Goal: Communication & Community: Answer question/provide support

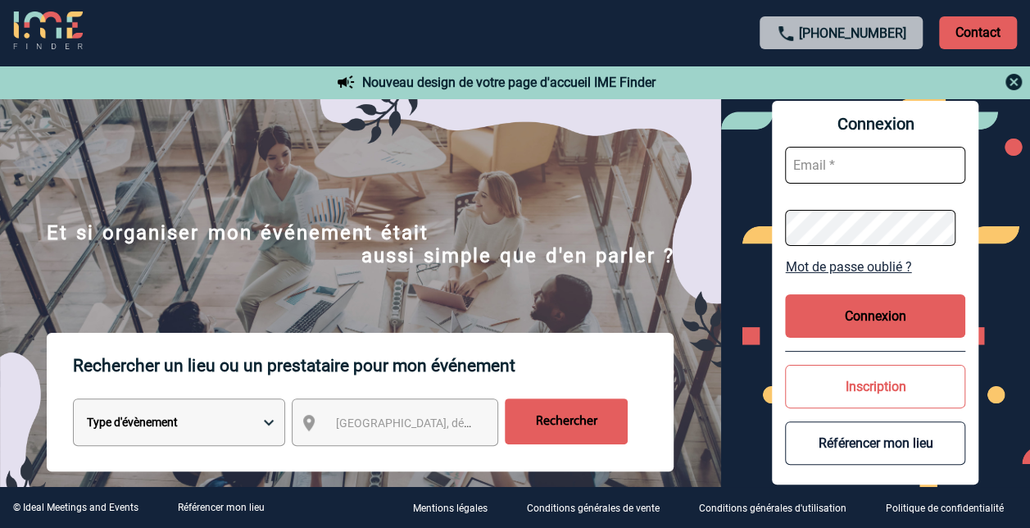
click at [826, 163] on input "text" at bounding box center [875, 165] width 180 height 37
type input "[PERSON_NAME][EMAIL_ADDRESS][DOMAIN_NAME]"
click at [928, 307] on button "Connexion" at bounding box center [875, 315] width 180 height 43
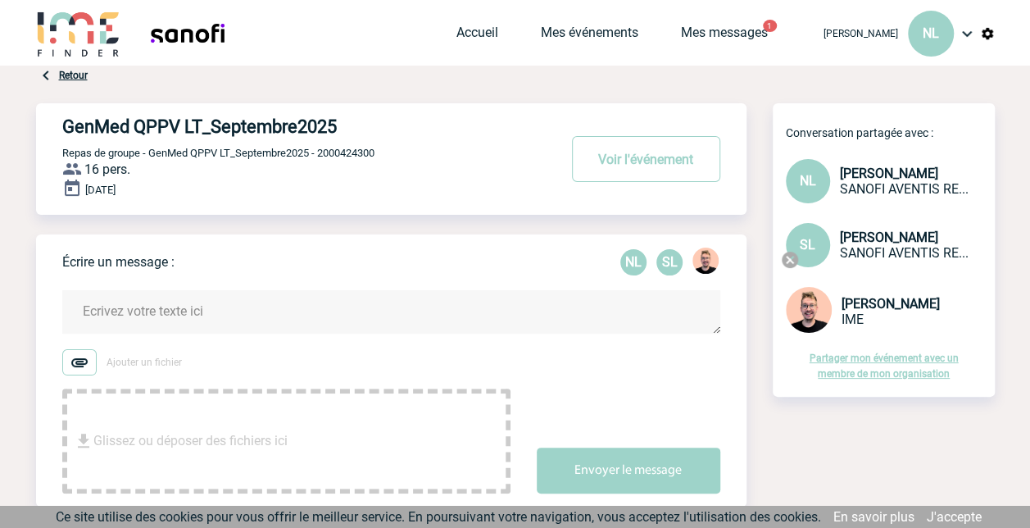
click at [150, 310] on textarea at bounding box center [391, 311] width 658 height 43
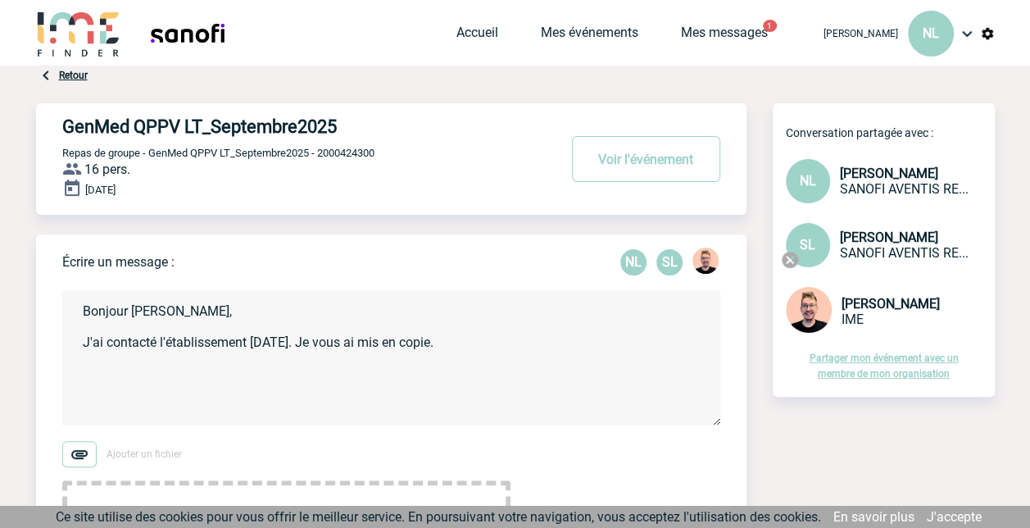
click at [270, 342] on textarea "Bonjour Stefan, J'ai contacté l'établissement hier. Je vous ai mis en copie." at bounding box center [391, 357] width 658 height 135
click at [82, 342] on textarea "Bonjour Stefan, J'ai contacté l'établissement hier et je les ai informé du nobm…" at bounding box center [391, 357] width 658 height 135
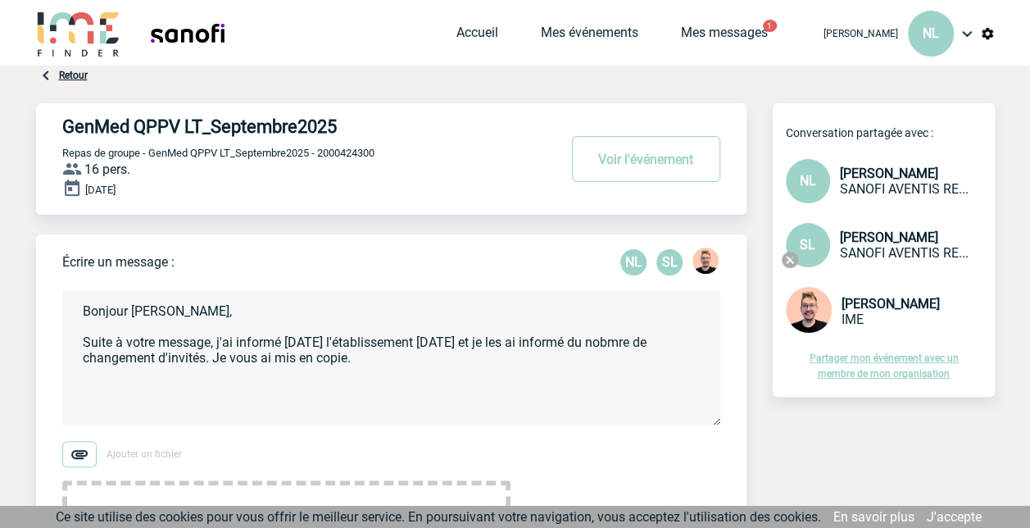
drag, startPoint x: 454, startPoint y: 346, endPoint x: 684, endPoint y: 342, distance: 229.5
click at [684, 342] on textarea "Bonjour Stefan, Suite à votre message, j'ai informé hier l'établissement hier e…" at bounding box center [391, 357] width 658 height 135
click at [234, 345] on textarea "Bonjour Stefan, Suite à votre message, j'ai informé hier l'établissement hier e…" at bounding box center [391, 357] width 658 height 135
click at [585, 344] on textarea "Bonjour Stefan, Suite à votre message, j'ai informé hier l'établissement hier e…" at bounding box center [391, 357] width 658 height 135
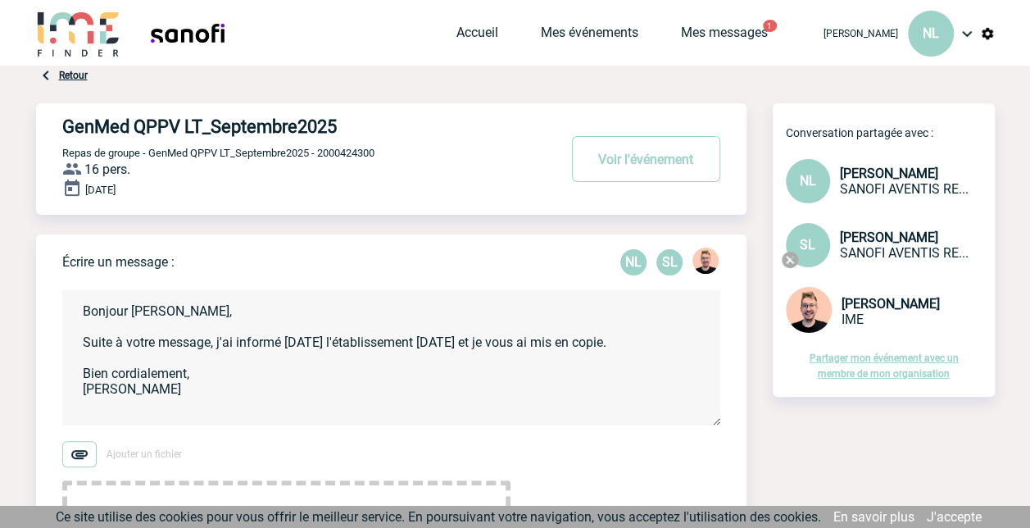
click at [285, 344] on textarea "Bonjour Stefan, Suite à votre message, j'ai informé hier l'établissement hier e…" at bounding box center [391, 357] width 658 height 135
click at [207, 374] on textarea "Bonjour Stefan, Suite à votre message, j'ai informé l'établissement hier et je …" at bounding box center [391, 357] width 658 height 135
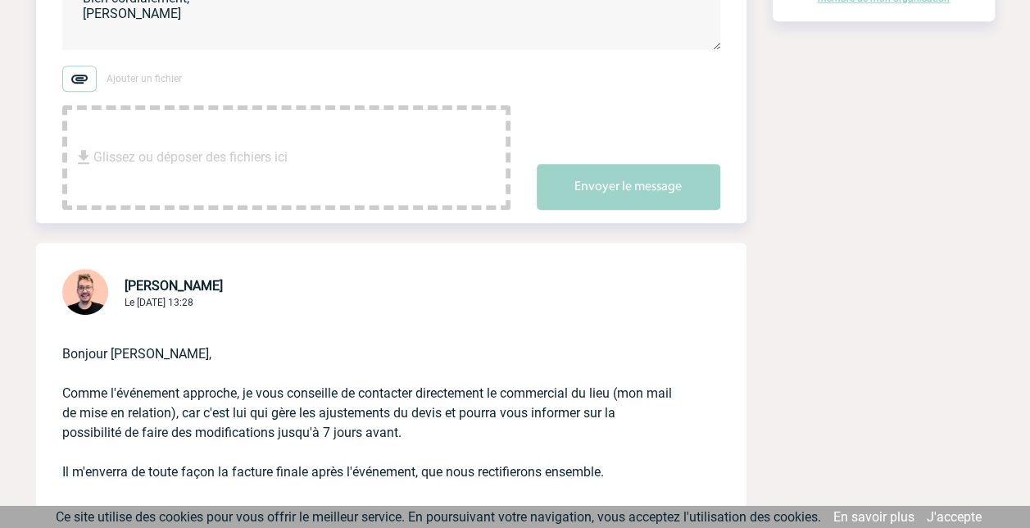
scroll to position [369, 0]
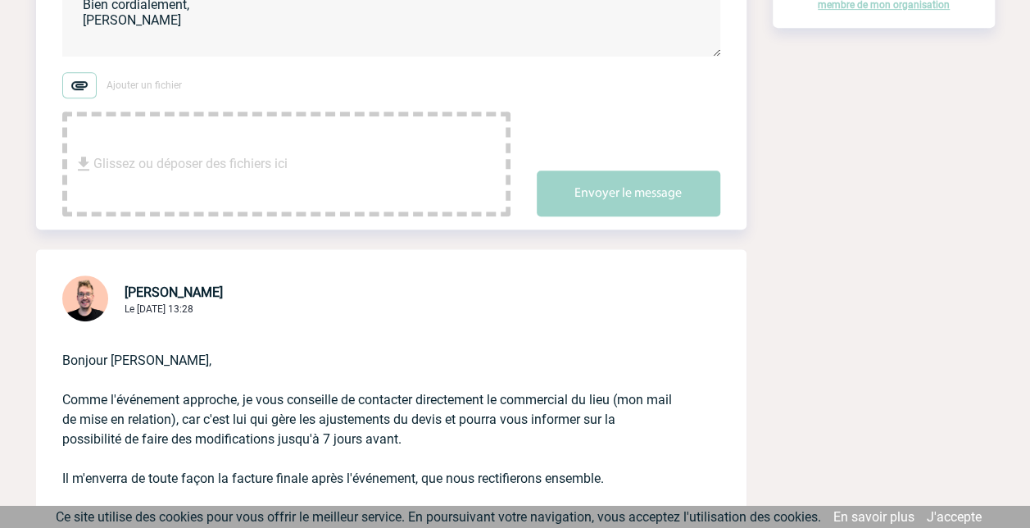
type textarea "Bonjour Stefan, Suite à votre message, j'ai informé l'établissement hier et je …"
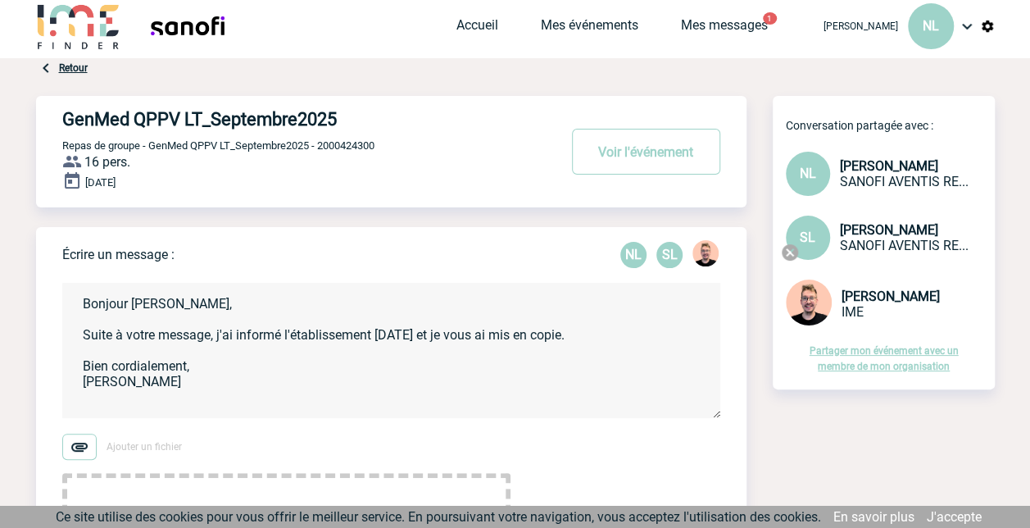
scroll to position [0, 0]
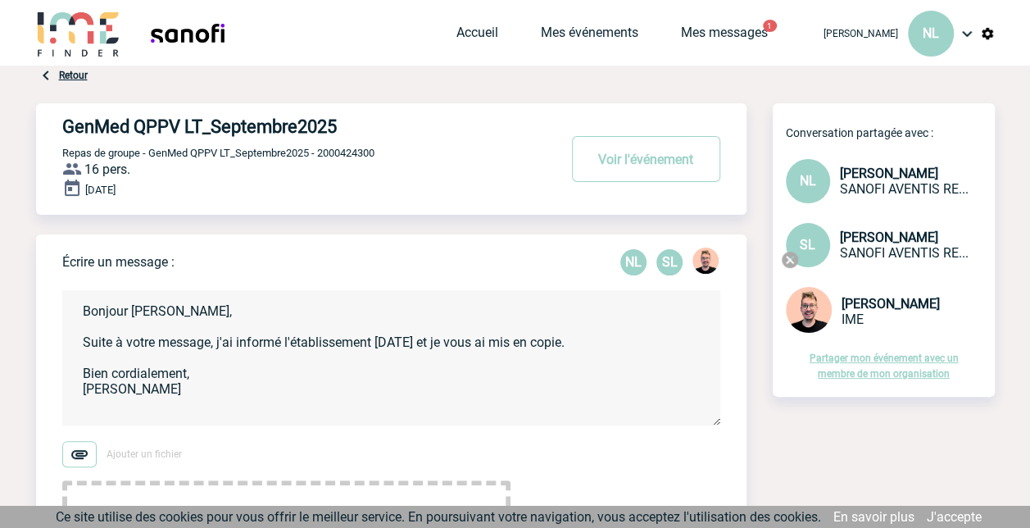
click at [231, 376] on textarea "Bonjour Stefan, Suite à votre message, j'ai informé l'établissement hier et je …" at bounding box center [391, 357] width 658 height 135
click at [557, 344] on textarea "Bonjour Stefan, Suite à votre message, j'ai informé l'établissement hier et je …" at bounding box center [391, 357] width 658 height 135
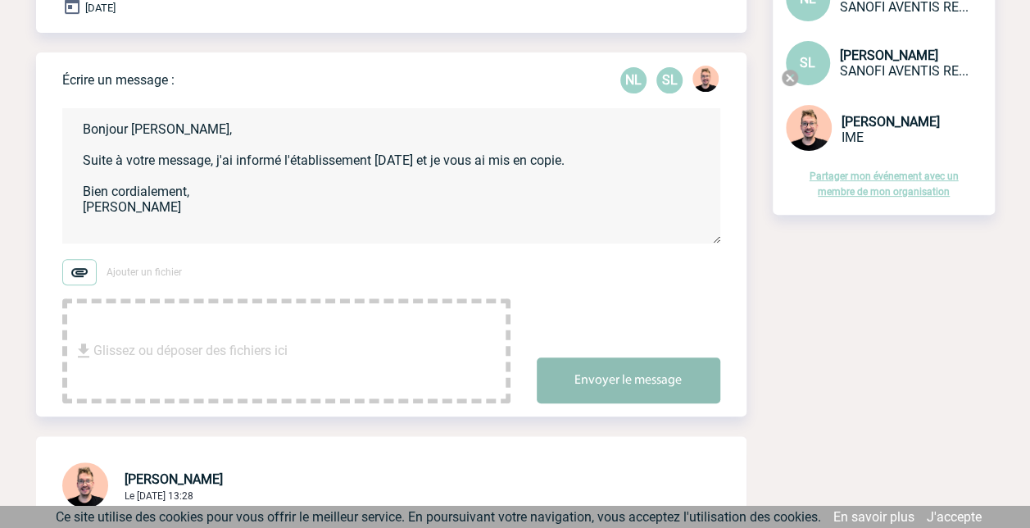
scroll to position [184, 0]
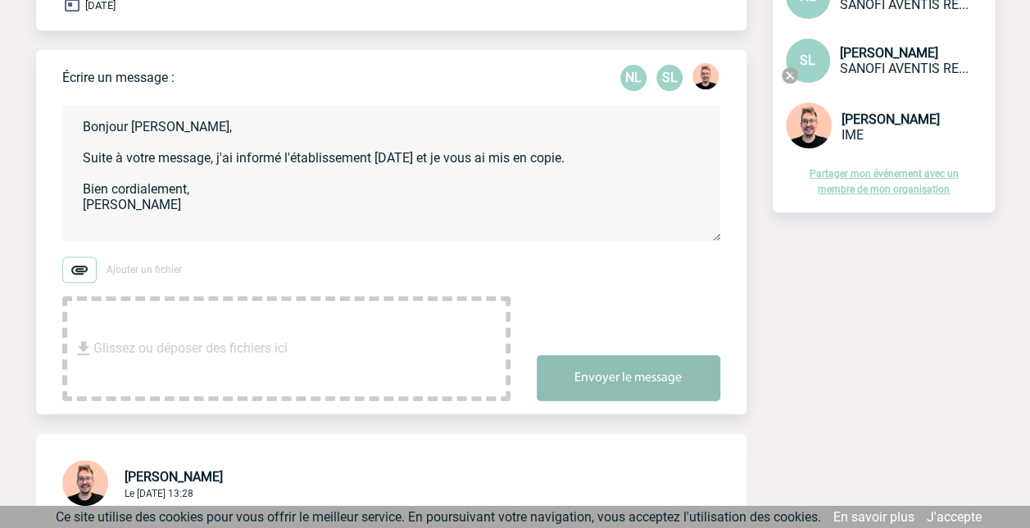
click at [575, 366] on button "Envoyer le message" at bounding box center [629, 378] width 184 height 46
